Goal: Check status: Check status

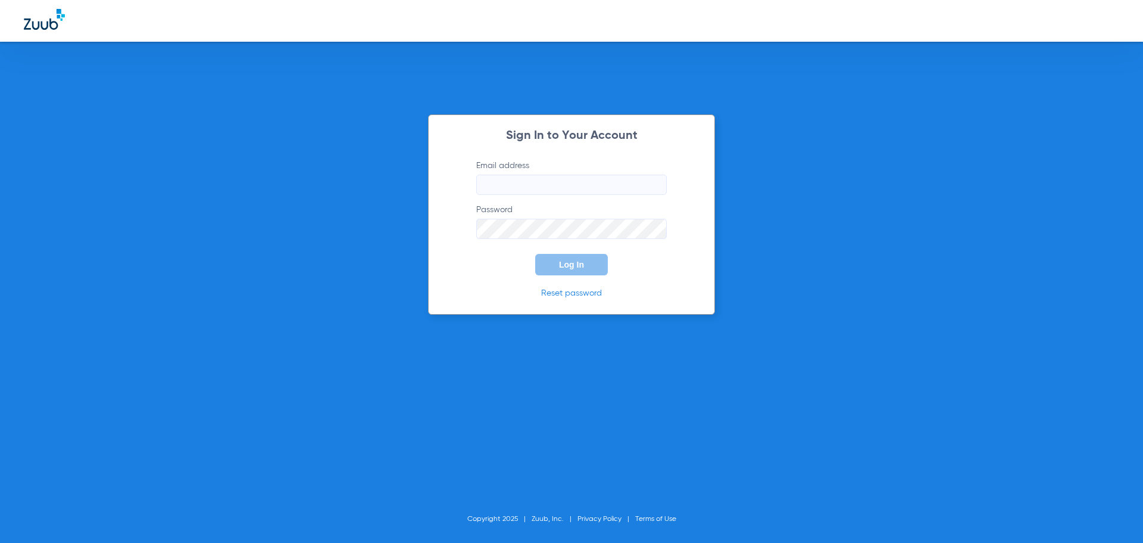
type input "[EMAIL_ADDRESS][DOMAIN_NAME]"
click at [573, 266] on span "Log In" at bounding box center [571, 265] width 25 height 10
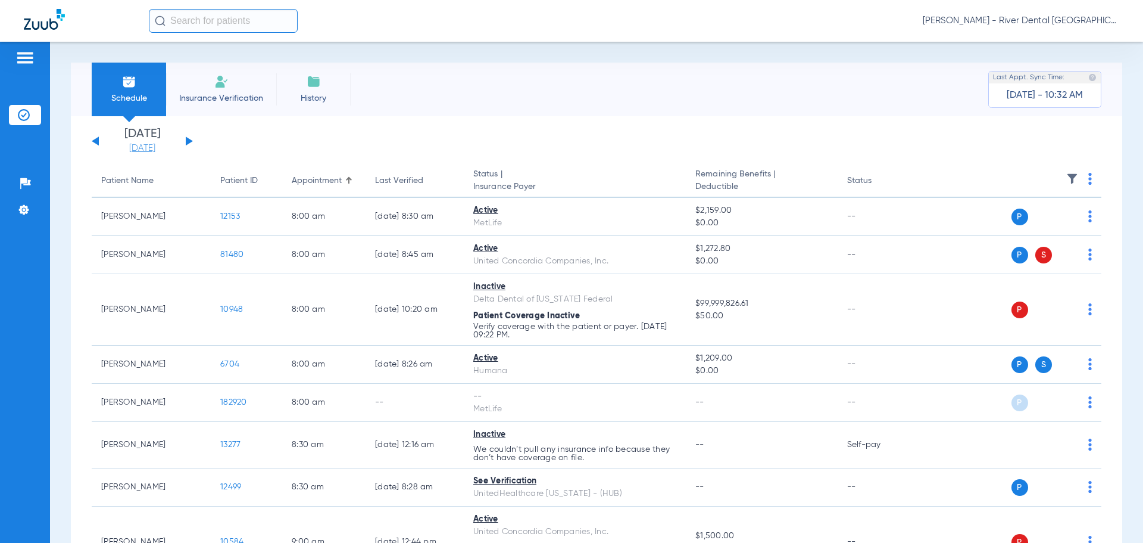
click at [126, 148] on link "[DATE]" at bounding box center [142, 148] width 71 height 12
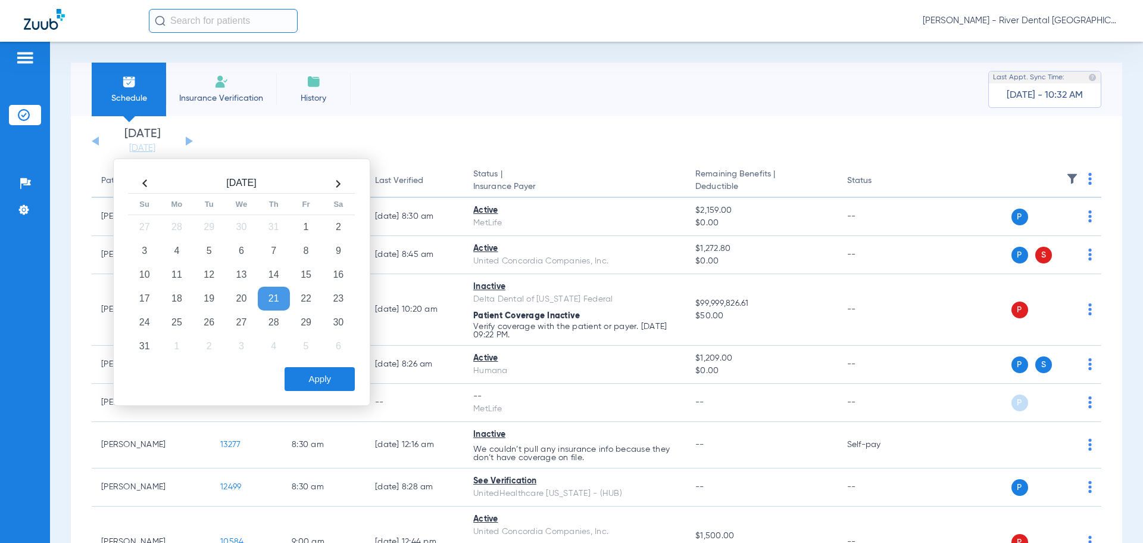
drag, startPoint x: 270, startPoint y: 326, endPoint x: 310, endPoint y: 367, distance: 56.4
click at [270, 326] on td "28" at bounding box center [274, 322] width 32 height 24
drag, startPoint x: 334, startPoint y: 380, endPoint x: 35, endPoint y: 278, distance: 316.6
click at [333, 380] on button "Apply" at bounding box center [320, 379] width 70 height 24
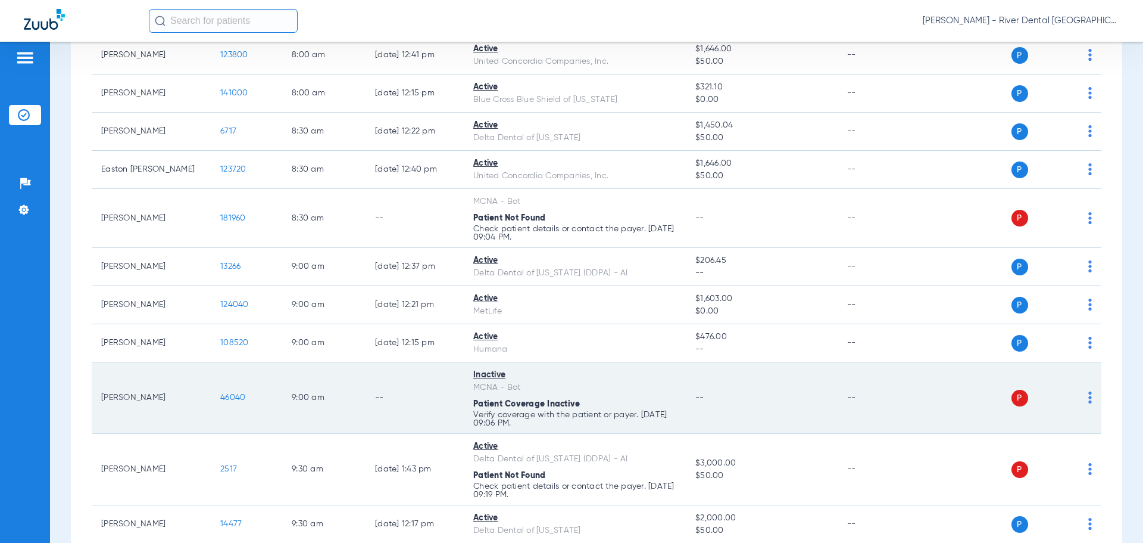
scroll to position [298, 0]
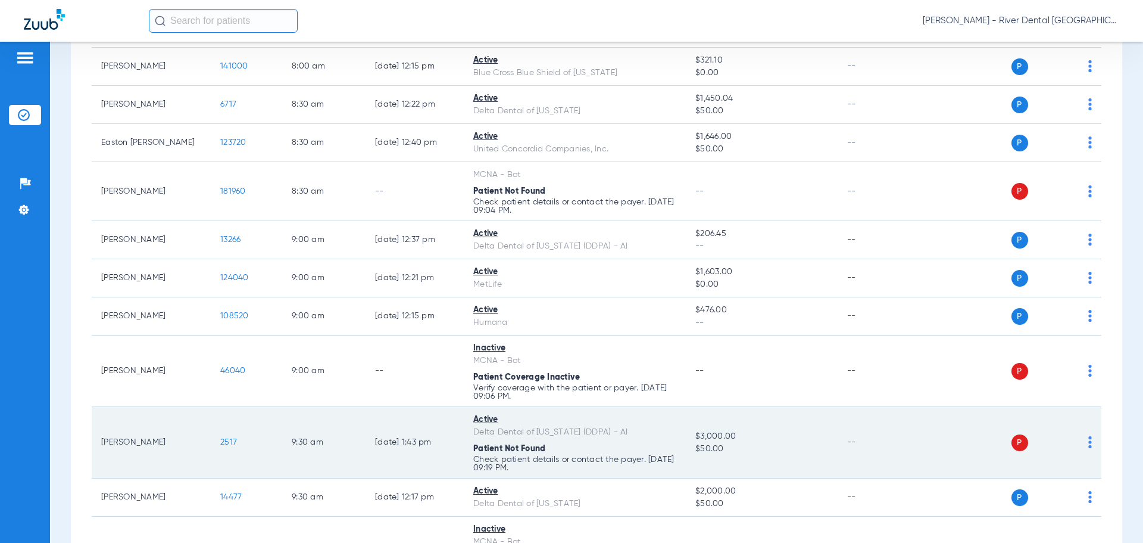
click at [1089, 442] on img at bounding box center [1091, 442] width 4 height 12
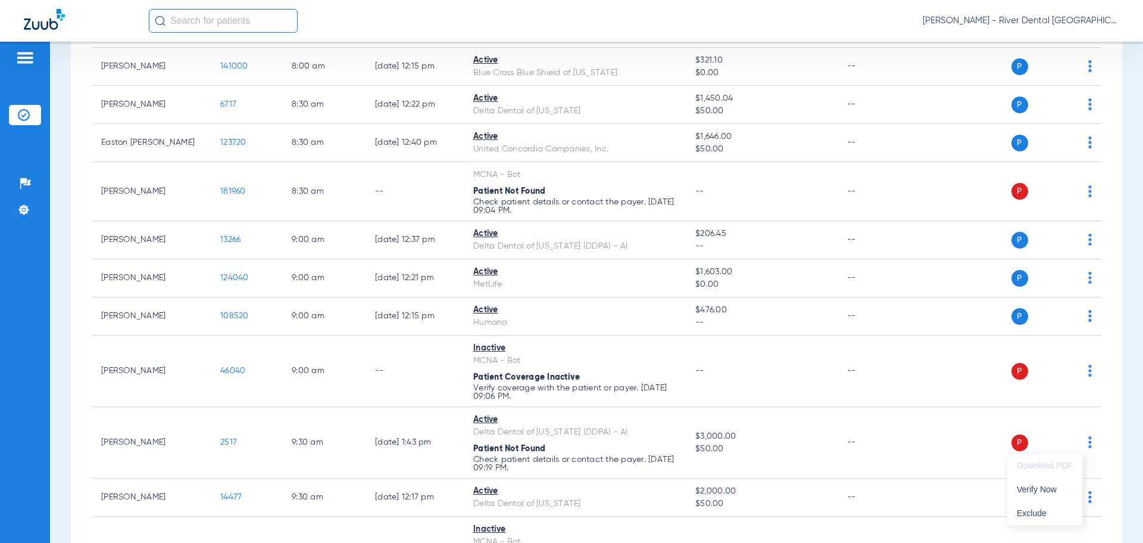
click at [451, 451] on div at bounding box center [571, 271] width 1143 height 543
